Goal: Find contact information: Obtain details needed to contact an individual or organization

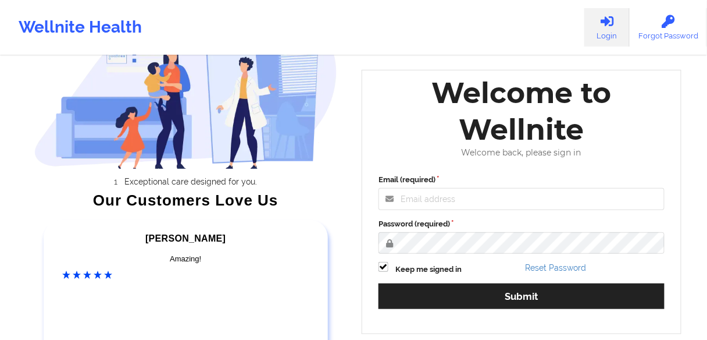
scroll to position [186, 0]
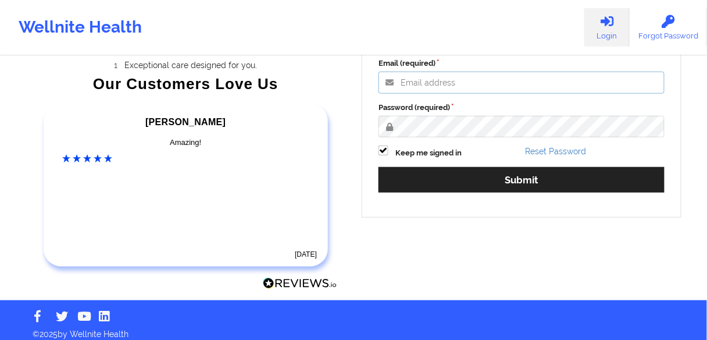
type input "[EMAIL_ADDRESS][PERSON_NAME][DOMAIN_NAME]"
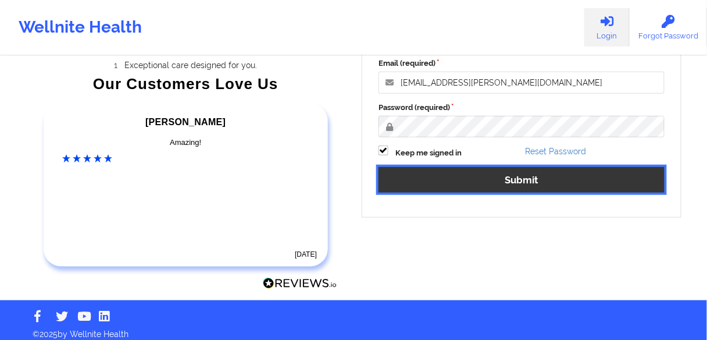
click at [511, 181] on button "Submit" at bounding box center [522, 179] width 286 height 25
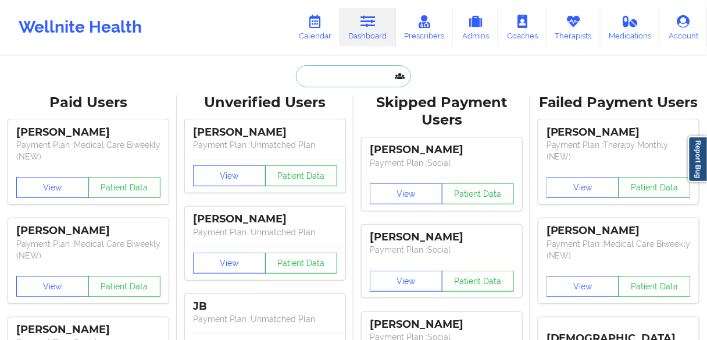
click at [350, 67] on input "text" at bounding box center [353, 76] width 115 height 22
paste input "[PERSON_NAME],"
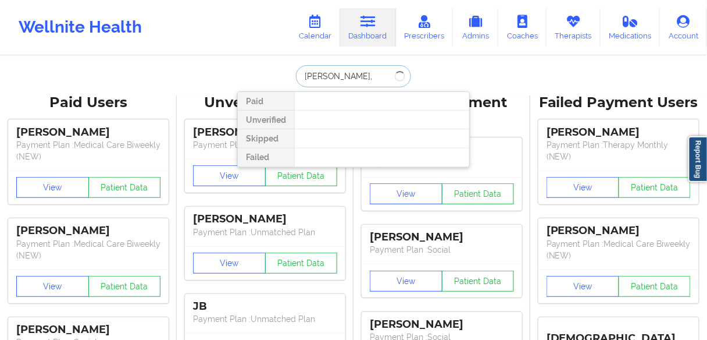
type input "[PERSON_NAME]"
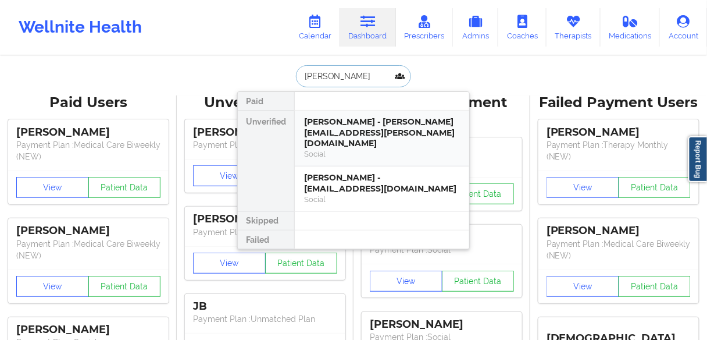
click at [351, 133] on div "[PERSON_NAME] - [PERSON_NAME][EMAIL_ADDRESS][PERSON_NAME][DOMAIN_NAME]" at bounding box center [382, 132] width 156 height 33
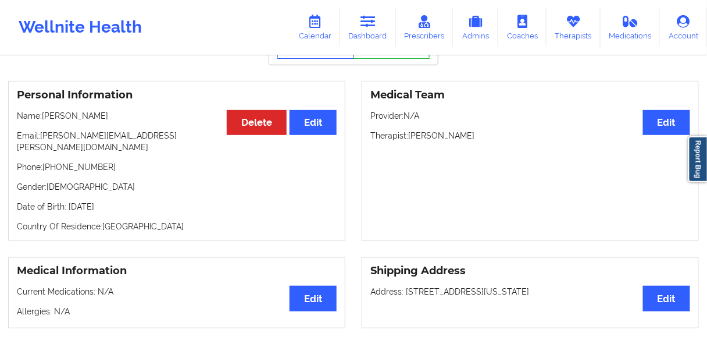
scroll to position [35, 0]
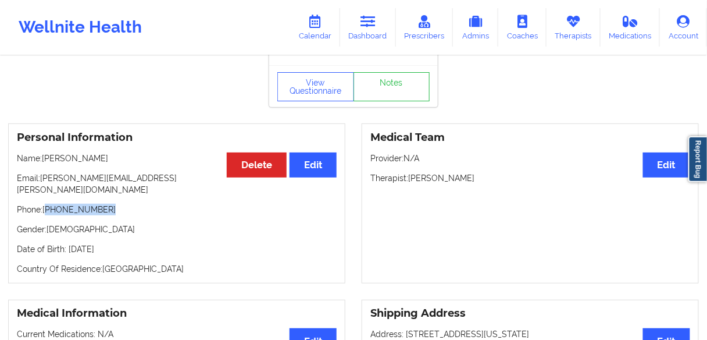
drag, startPoint x: 105, startPoint y: 198, endPoint x: 47, endPoint y: 201, distance: 58.2
click at [47, 204] on p "Phone: [PHONE_NUMBER]" at bounding box center [177, 210] width 320 height 12
copy p "[PHONE_NUMBER]"
drag, startPoint x: 377, startPoint y: 41, endPoint x: 348, endPoint y: 53, distance: 31.0
click at [377, 41] on link "Dashboard" at bounding box center [368, 27] width 56 height 38
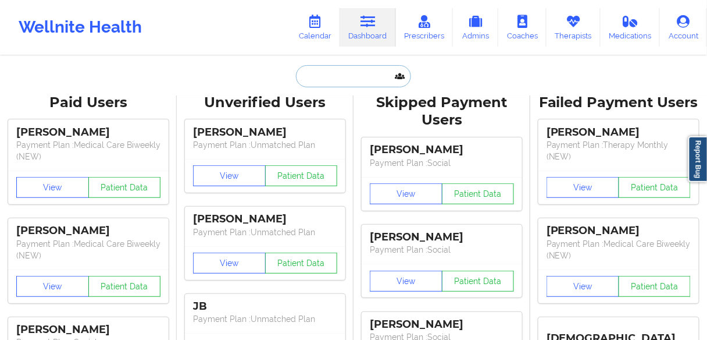
click at [340, 80] on input "text" at bounding box center [353, 76] width 115 height 22
paste input "DEANNA PROCTOR"
type input "DEANNA PROCTOR"
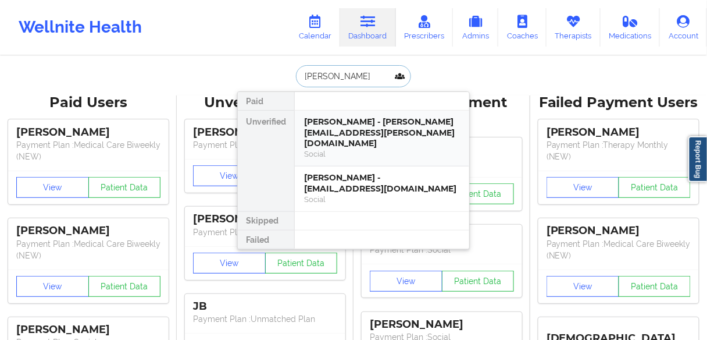
click at [321, 131] on div "Deanna Proctor - deanna.proctor@theacsa.org" at bounding box center [382, 132] width 156 height 33
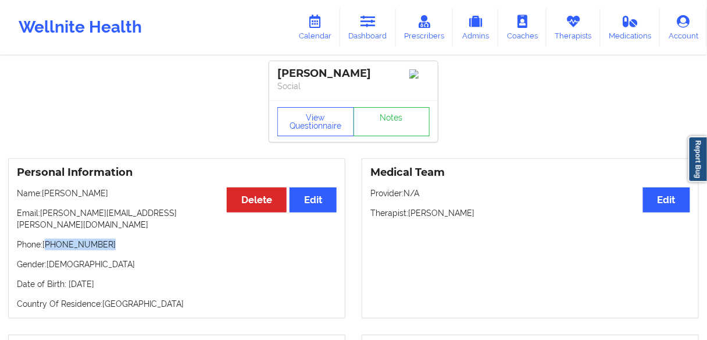
drag, startPoint x: 95, startPoint y: 236, endPoint x: 46, endPoint y: 236, distance: 48.9
click at [46, 238] on p "Phone: +1504-919-5660" at bounding box center [177, 244] width 320 height 12
copy p "1504-919-5660"
click at [369, 30] on link "Dashboard" at bounding box center [368, 27] width 56 height 38
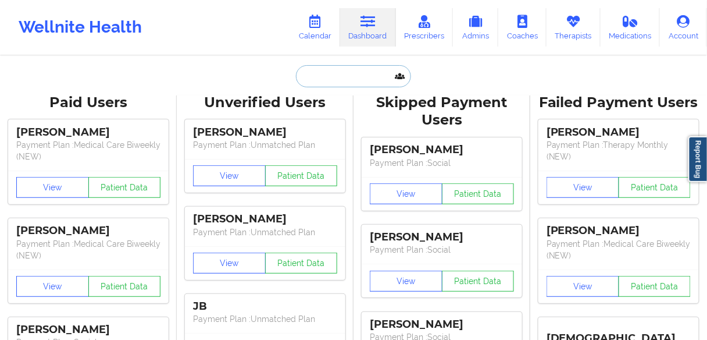
click at [362, 73] on input "text" at bounding box center [353, 76] width 115 height 22
paste input "CHYNAH RODRIGUEZ BANTON"
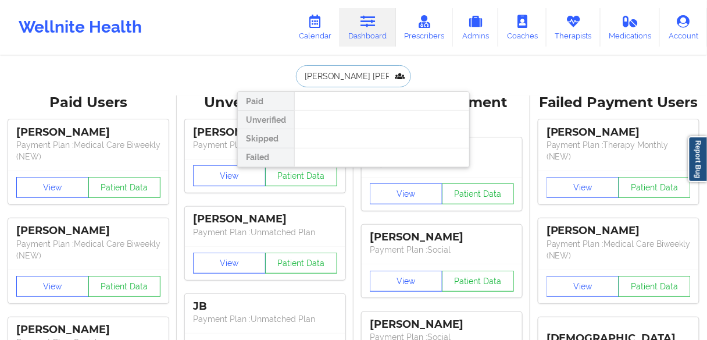
drag, startPoint x: 325, startPoint y: 79, endPoint x: 255, endPoint y: 79, distance: 69.2
click at [255, 79] on div "CHYNAH RODRIGUEZ BANTON Paid Unverified Skipped Failed" at bounding box center [353, 76] width 233 height 22
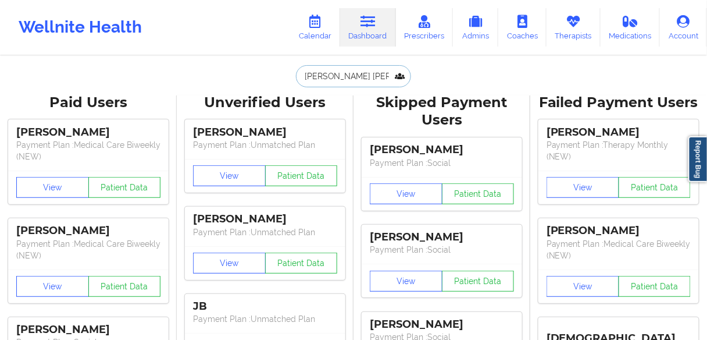
click at [325, 77] on input "CHYNAH RODRIGUEZ BANTON" at bounding box center [353, 76] width 115 height 22
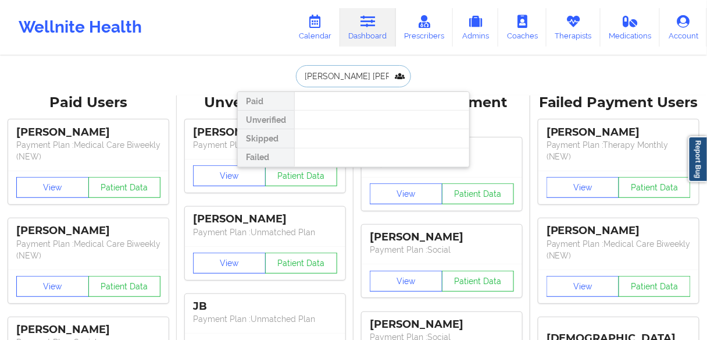
scroll to position [0, 28]
drag, startPoint x: 386, startPoint y: 74, endPoint x: 570, endPoint y: 84, distance: 184.0
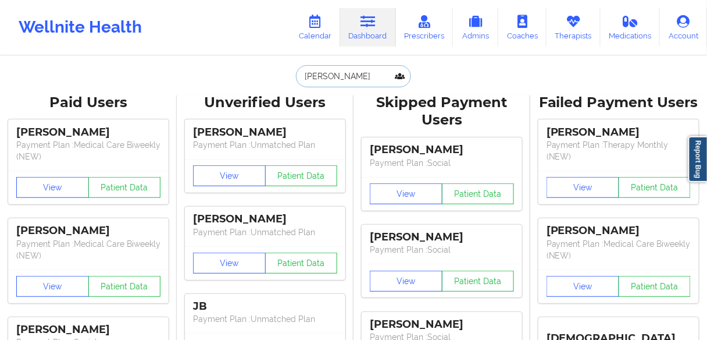
scroll to position [0, 0]
type input "CHYNAH RODRIGUEZ"
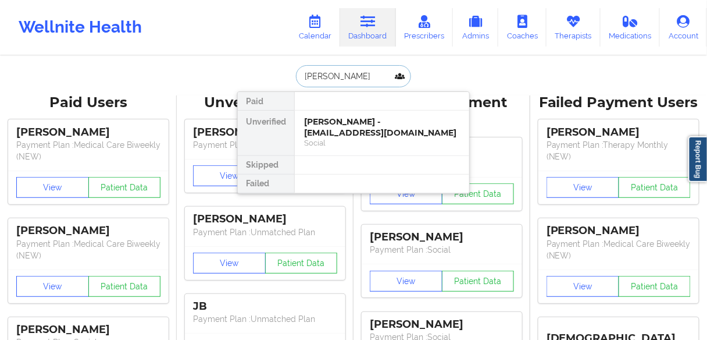
click at [354, 126] on div "Chynah Rodriguez- Banton - crodriguezbanton@gmail.com" at bounding box center [382, 127] width 156 height 22
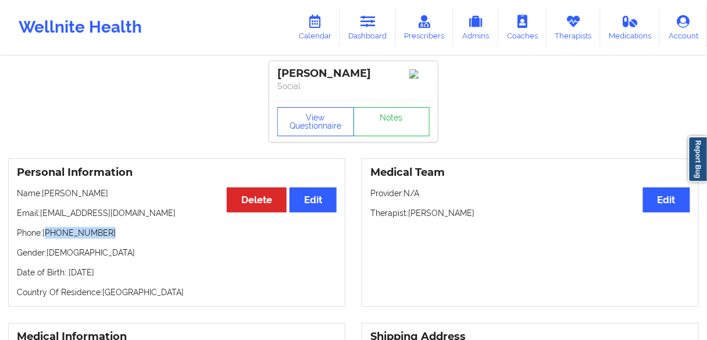
drag, startPoint x: 77, startPoint y: 243, endPoint x: 47, endPoint y: 244, distance: 30.8
click at [47, 238] on p "Phone: +1347-845-1850" at bounding box center [177, 233] width 320 height 12
copy p "1347-845-1850"
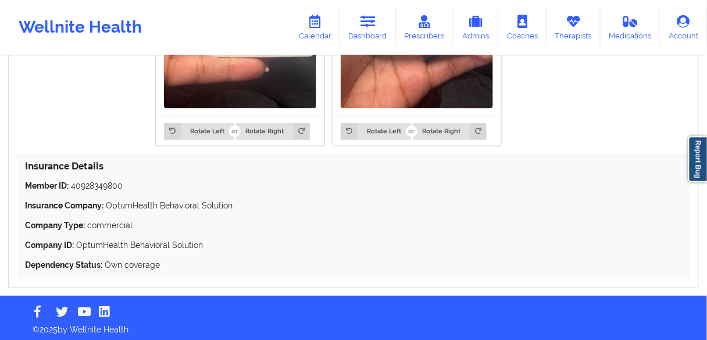
scroll to position [1068, 0]
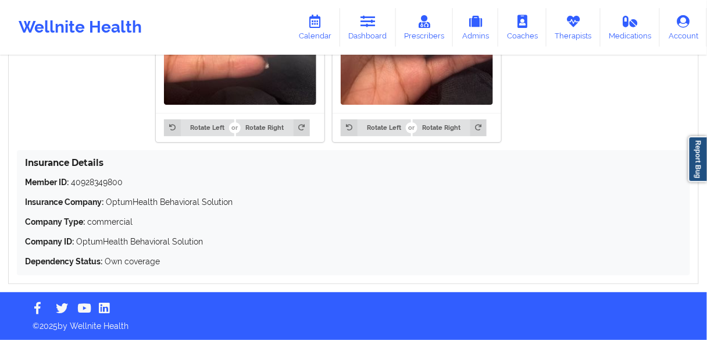
click at [101, 183] on p "Member ID: 40928349800" at bounding box center [353, 182] width 657 height 12
click at [137, 185] on p "Member ID: 40928349800" at bounding box center [353, 182] width 657 height 12
drag, startPoint x: 117, startPoint y: 183, endPoint x: 19, endPoint y: 183, distance: 98.3
click at [19, 183] on div "Insurance Details Member ID: 40928349800 Insurance Company: OptumHealth Behavio…" at bounding box center [353, 212] width 673 height 125
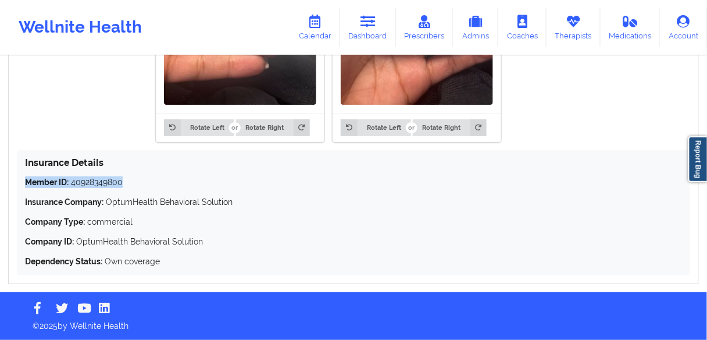
copy p "Member ID: 40928349800"
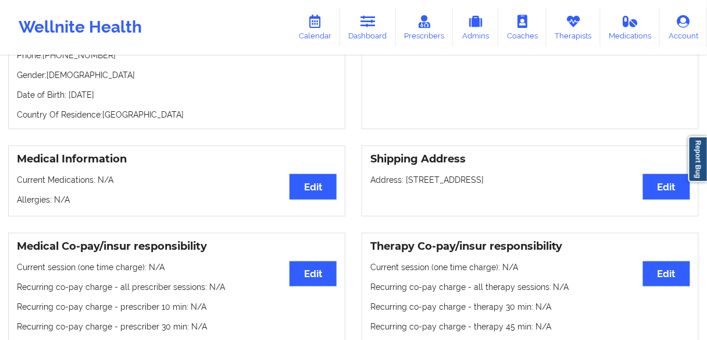
scroll to position [138, 0]
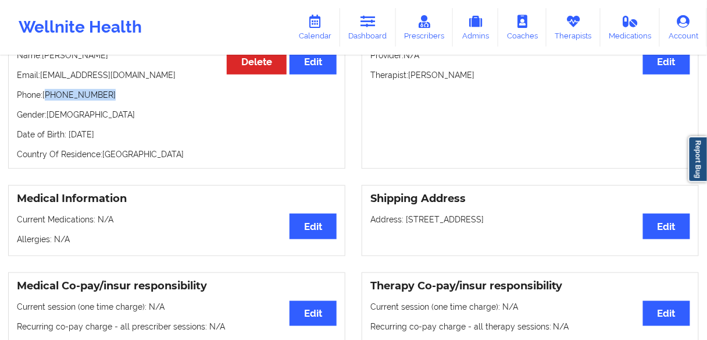
drag, startPoint x: 105, startPoint y: 108, endPoint x: 47, endPoint y: 108, distance: 58.2
click at [47, 101] on p "Phone: +1347-845-1850" at bounding box center [177, 95] width 320 height 12
copy p "1347-845-1850"
click at [98, 101] on p "Phone: +1347-845-1850" at bounding box center [177, 95] width 320 height 12
drag, startPoint x: 113, startPoint y: 105, endPoint x: 236, endPoint y: 38, distance: 139.2
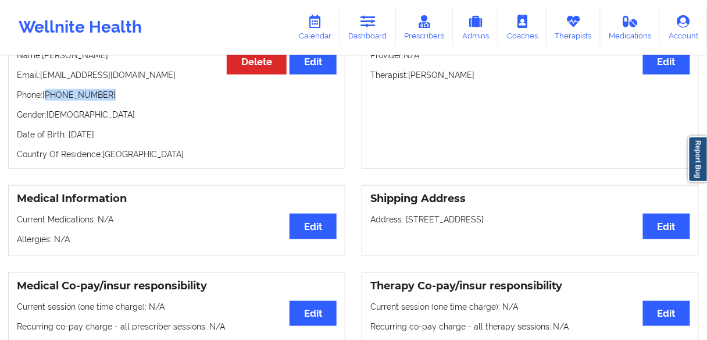
click at [48, 101] on p "Phone: +1347-845-1850" at bounding box center [177, 95] width 320 height 12
copy p "1347-845-1850"
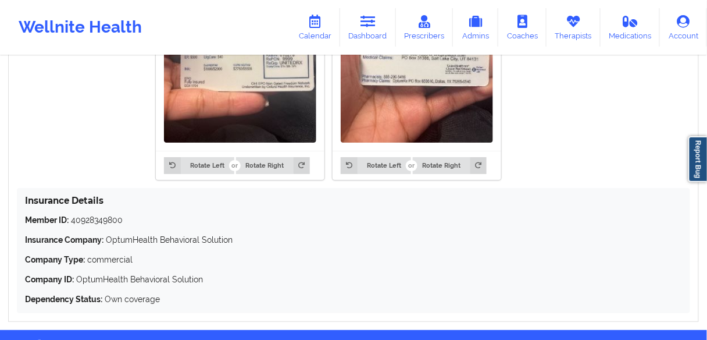
scroll to position [1068, 0]
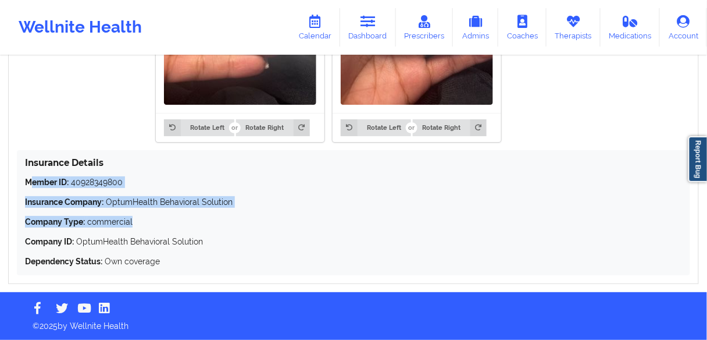
drag, startPoint x: 127, startPoint y: 222, endPoint x: 133, endPoint y: 208, distance: 15.1
click at [38, 183] on div "Member ID: 40928349800 Insurance Company: OptumHealth Behavioral Solution Compa…" at bounding box center [353, 221] width 657 height 91
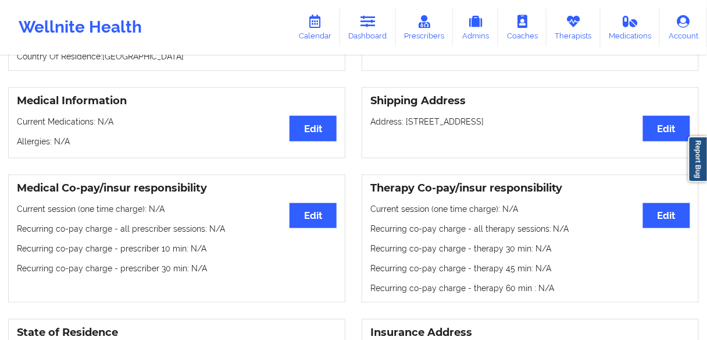
scroll to position [326, 0]
